Goal: Navigation & Orientation: Find specific page/section

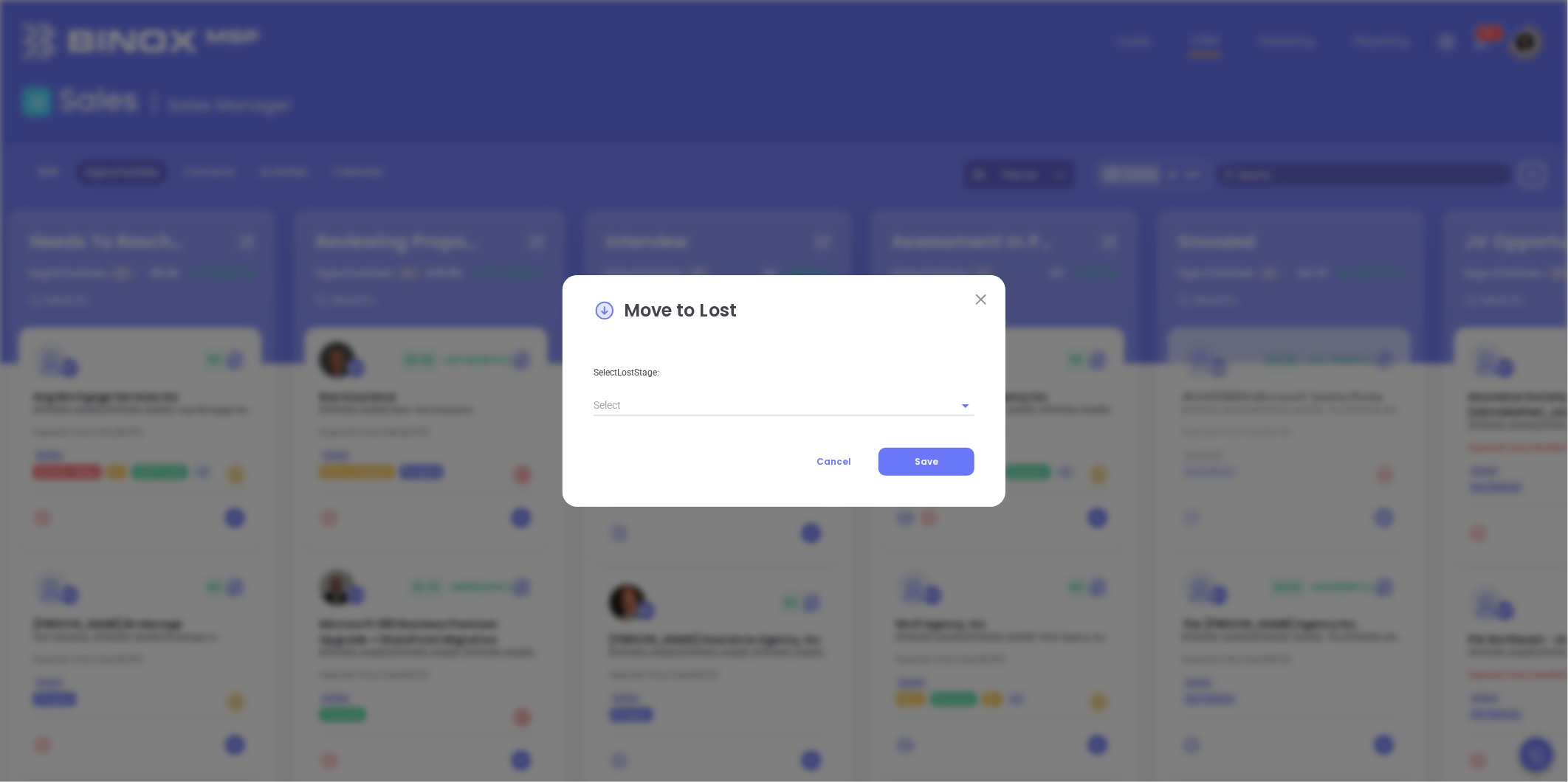
drag, startPoint x: 1567, startPoint y: 611, endPoint x: 823, endPoint y: 462, distance: 758.8
click at [823, 462] on span "Cancel" at bounding box center [834, 462] width 35 height 13
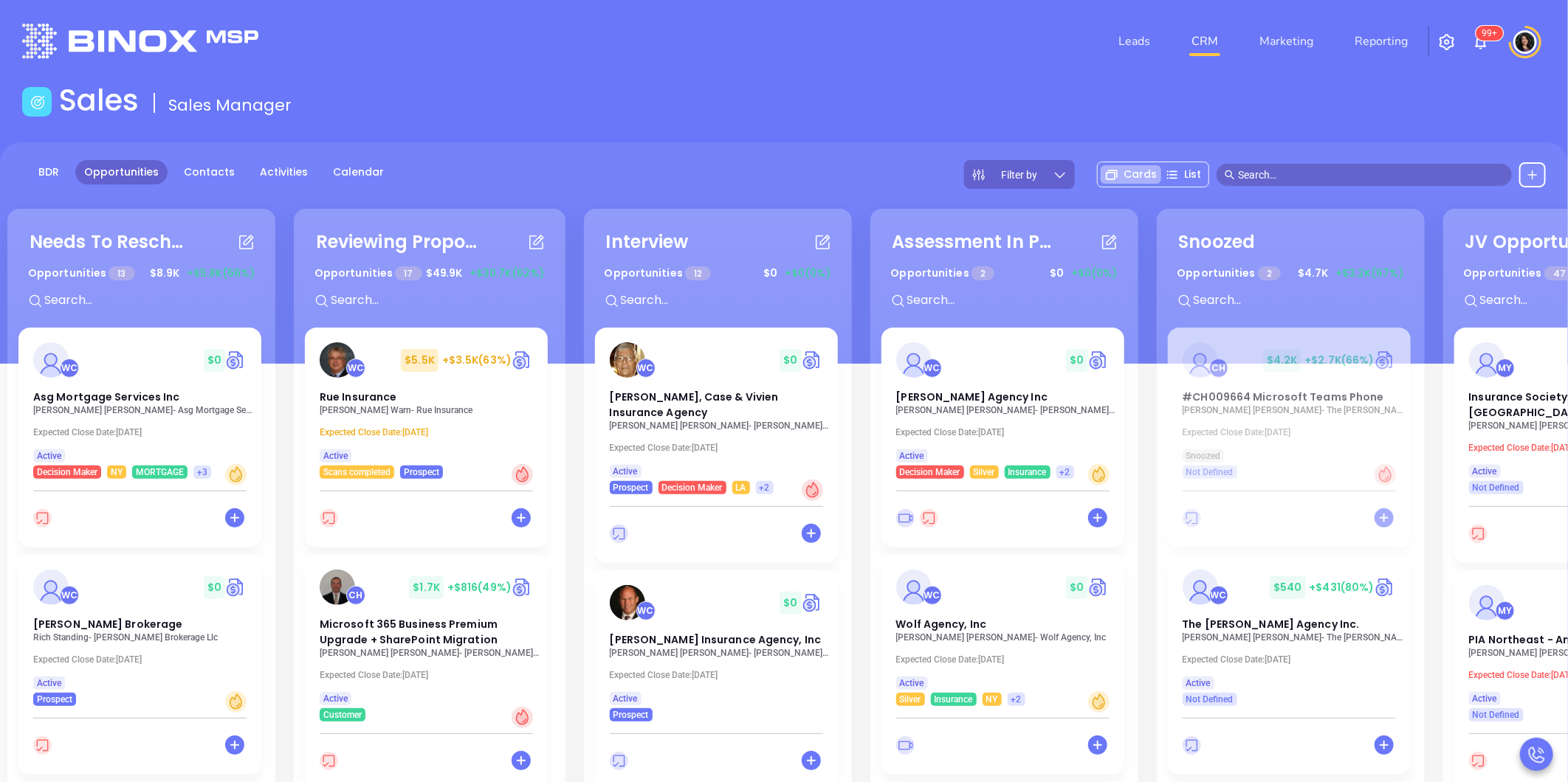
click at [559, 17] on div "Leads CRM Marketing Reporting 99+" at bounding box center [1040, 41] width 1027 height 53
click at [861, 571] on div "Needs To Reschedule Opportunities 13 $ 8.9K +$5.8K (66%) + WC $ 0 Asg Mortgage …" at bounding box center [865, 589] width 1722 height 767
click at [723, 164] on div "BDR Opportunities Contacts Activities Calendar Filter by Cards List" at bounding box center [784, 174] width 1568 height 28
